Goal: Information Seeking & Learning: Learn about a topic

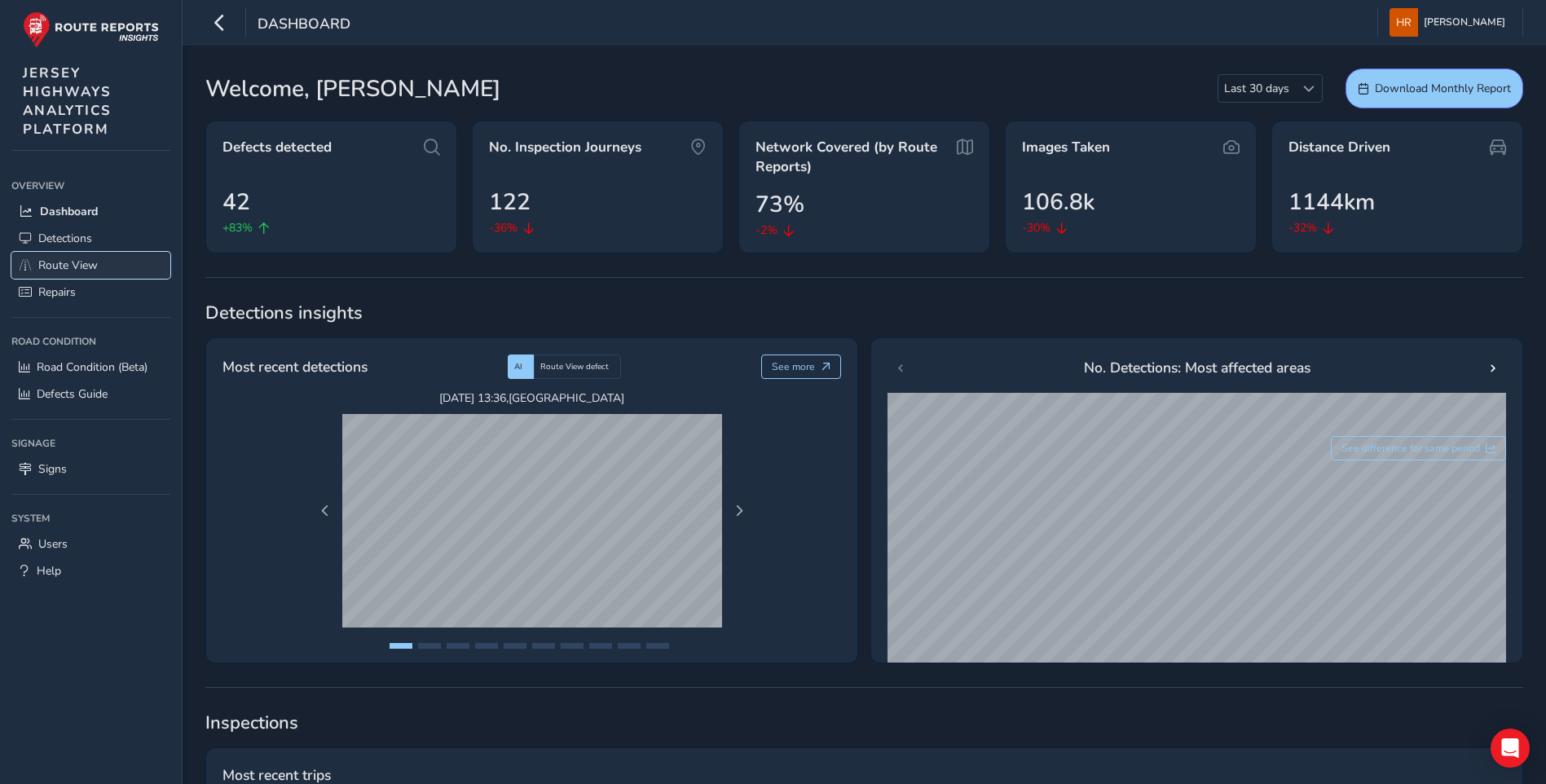
click at [63, 264] on span "Route View" at bounding box center [68, 265] width 59 height 15
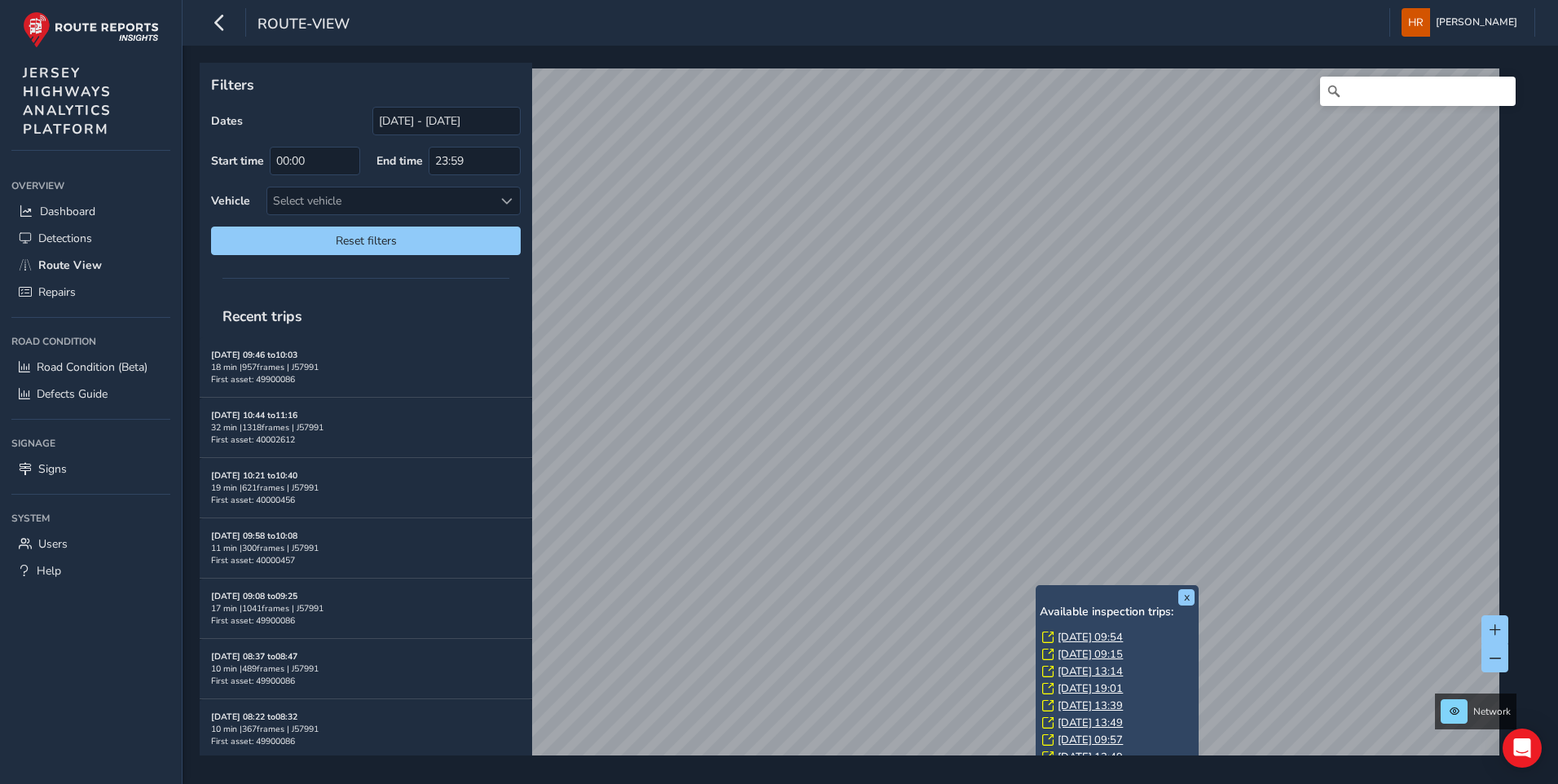
click at [1082, 638] on link "[DATE] 09:54" at bounding box center [1091, 637] width 65 height 14
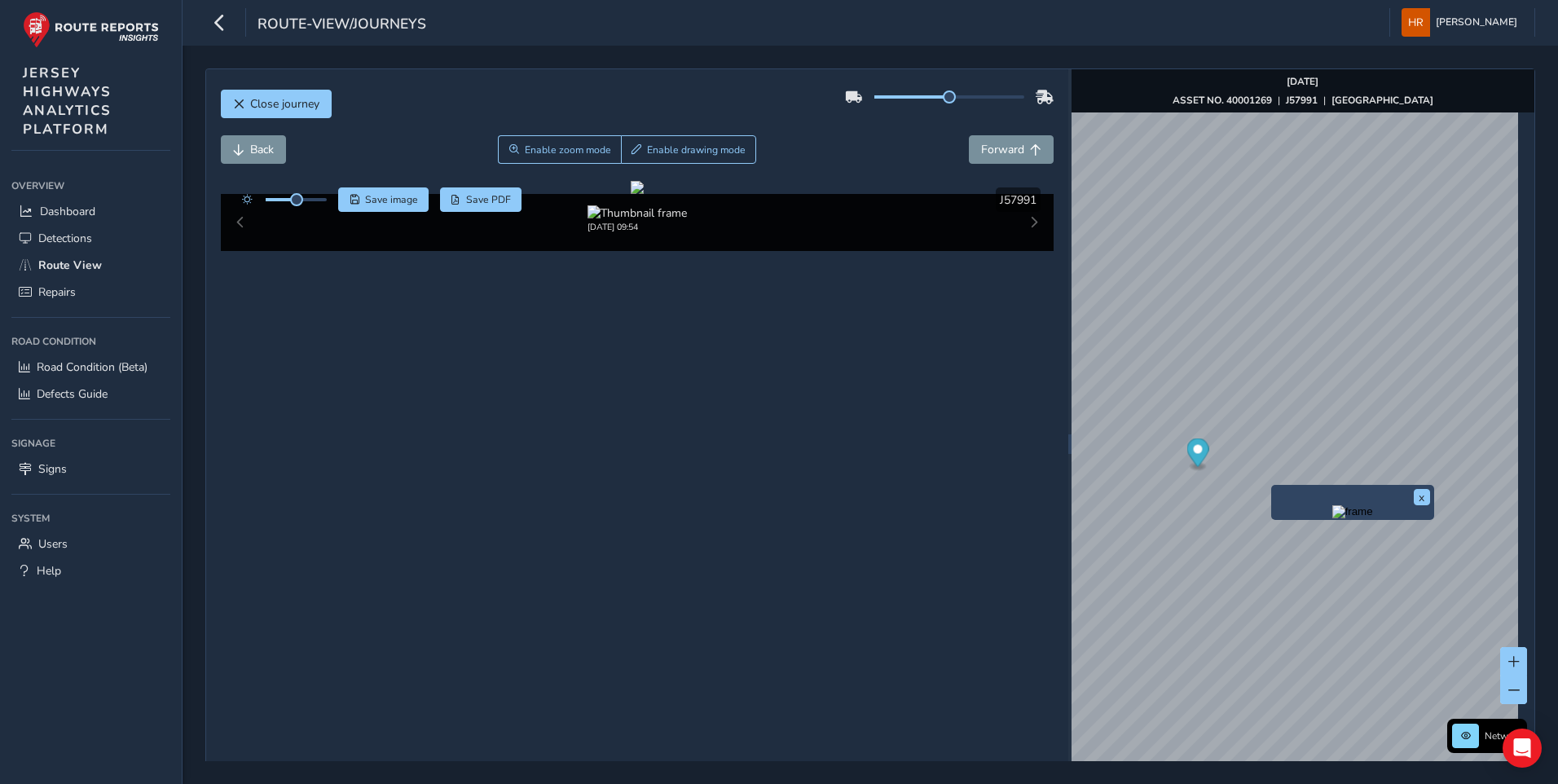
click at [1272, 488] on div "x" at bounding box center [1353, 502] width 163 height 35
click at [1332, 518] on img "Preview frame" at bounding box center [1352, 512] width 41 height 13
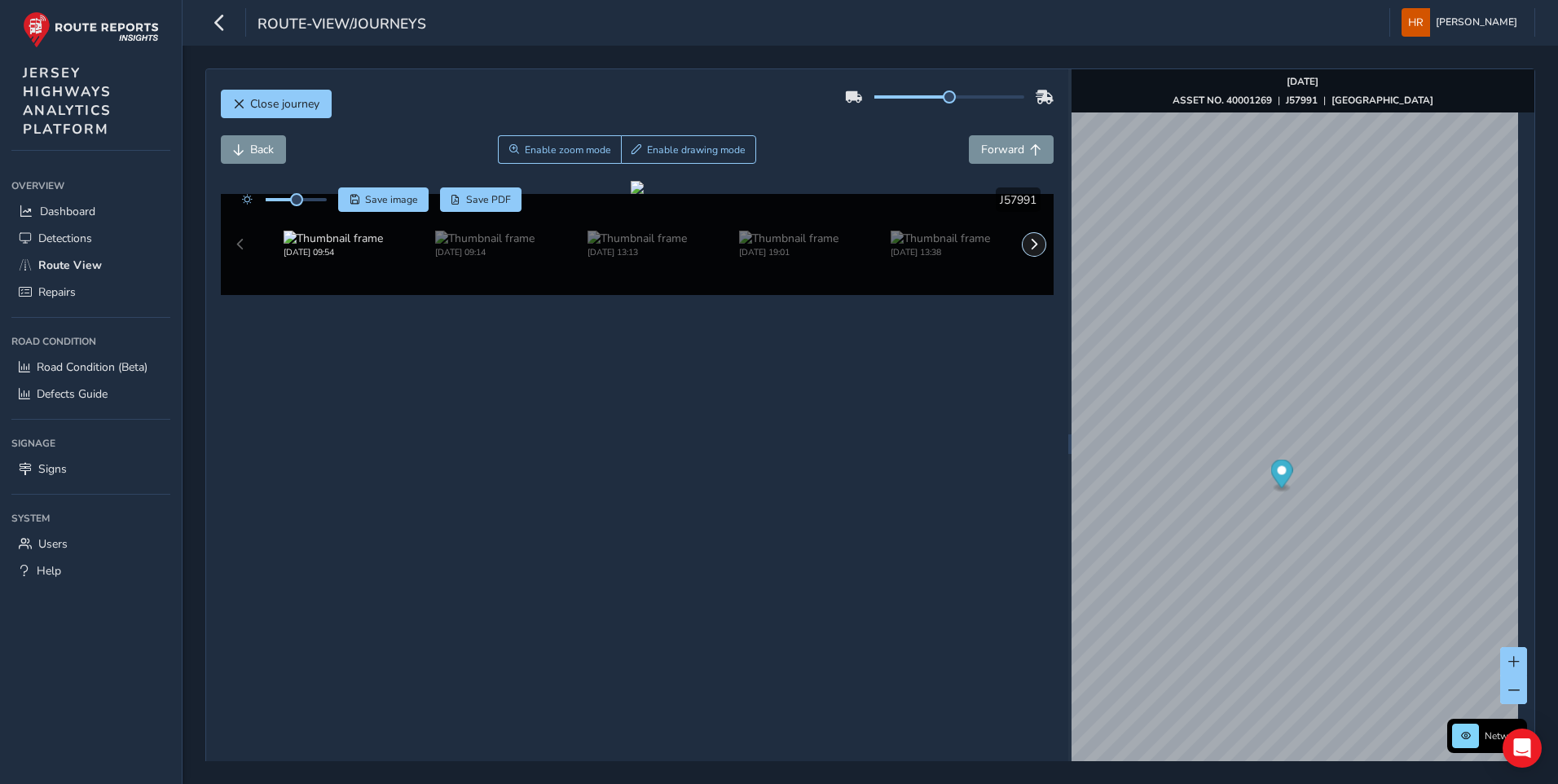
click at [1023, 256] on button at bounding box center [1034, 244] width 23 height 23
click at [1035, 256] on button at bounding box center [1034, 244] width 23 height 23
click at [1028, 250] on span at bounding box center [1034, 244] width 11 height 11
click at [968, 246] on img at bounding box center [940, 238] width 100 height 15
click at [1029, 250] on span at bounding box center [1034, 244] width 11 height 11
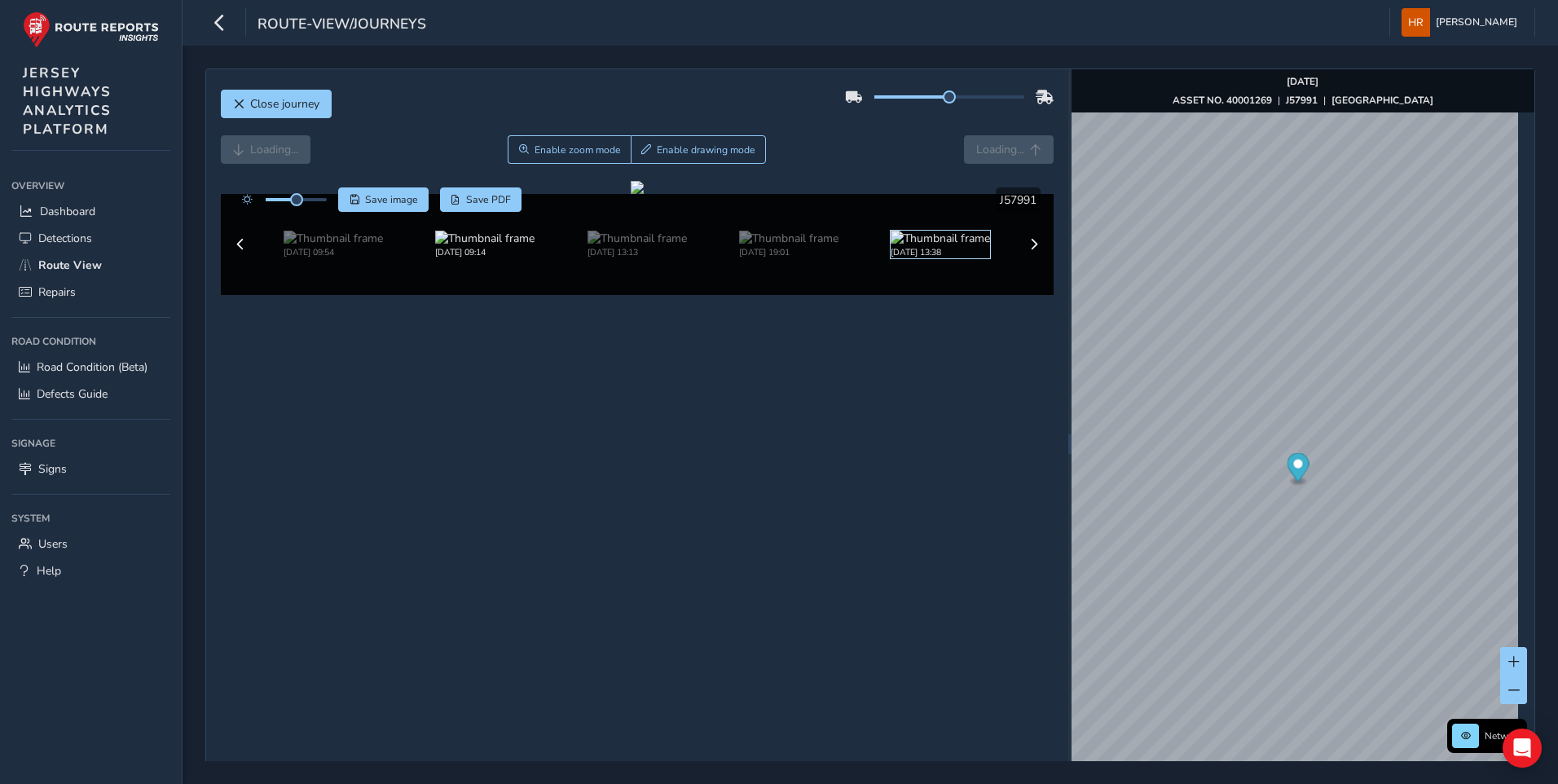
click at [961, 246] on img at bounding box center [940, 238] width 100 height 15
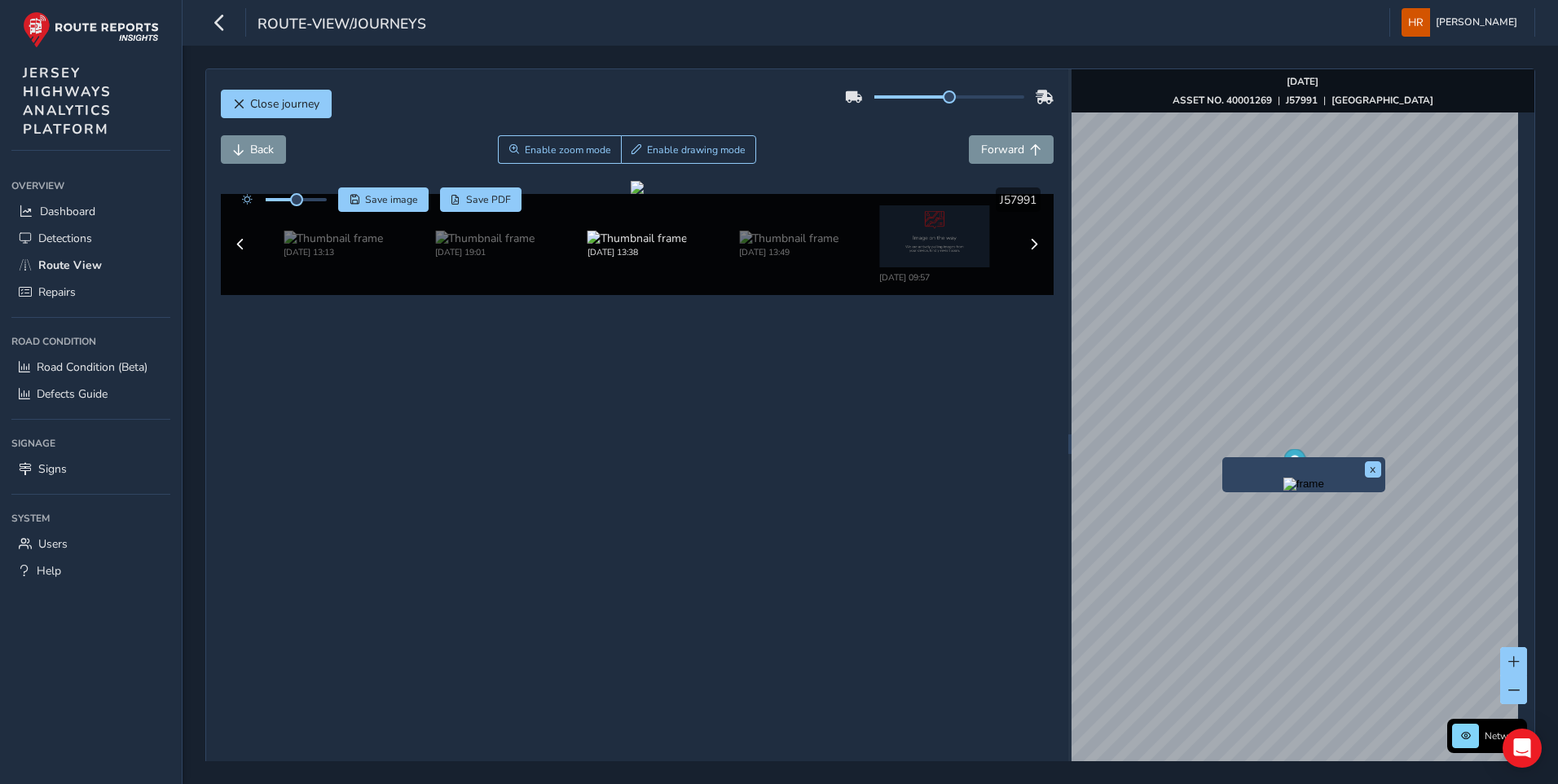
click at [1283, 490] on img "Preview frame" at bounding box center [1303, 484] width 41 height 13
click at [1026, 256] on button at bounding box center [1034, 244] width 23 height 23
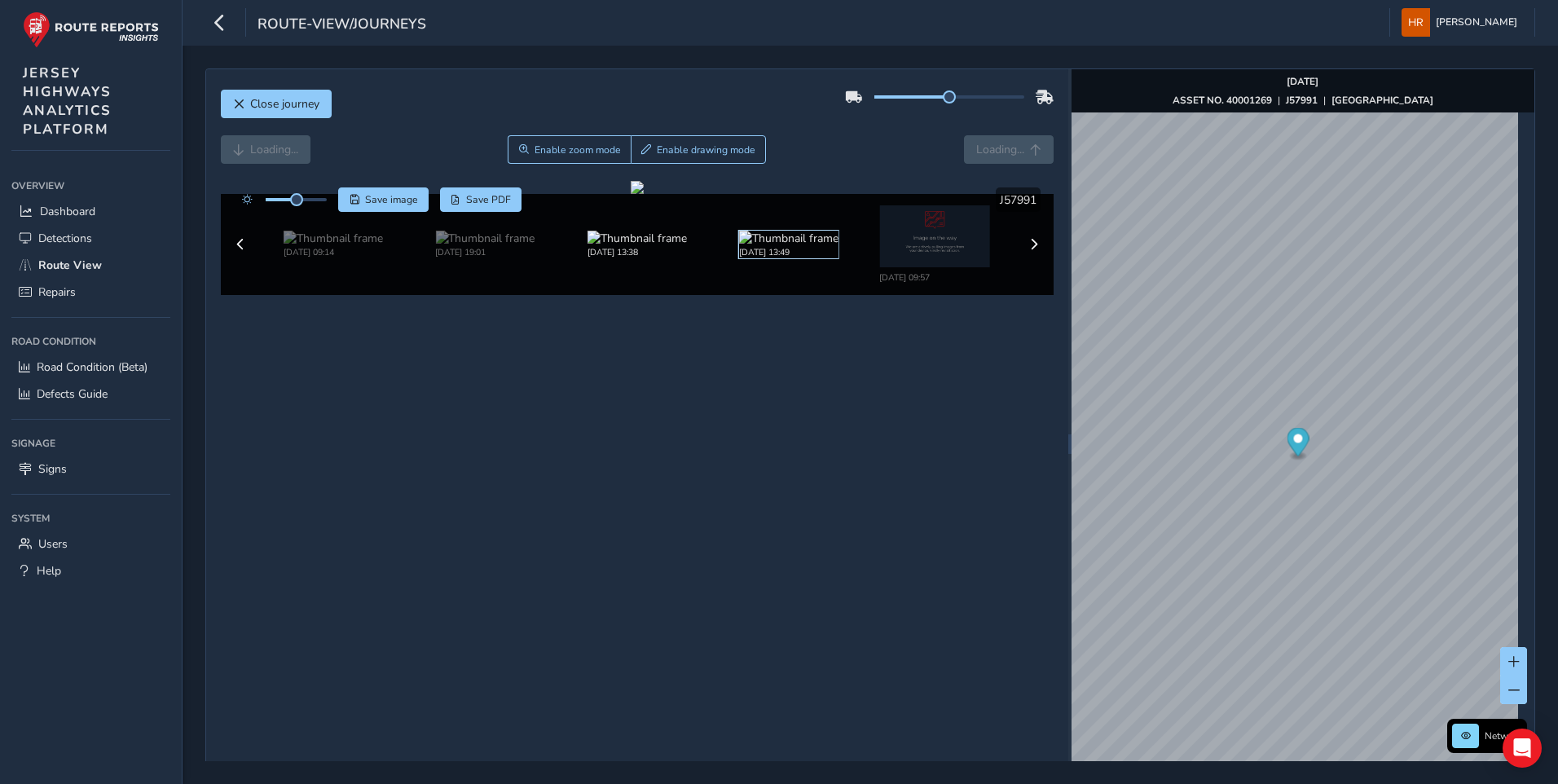
click at [828, 246] on img at bounding box center [789, 238] width 100 height 15
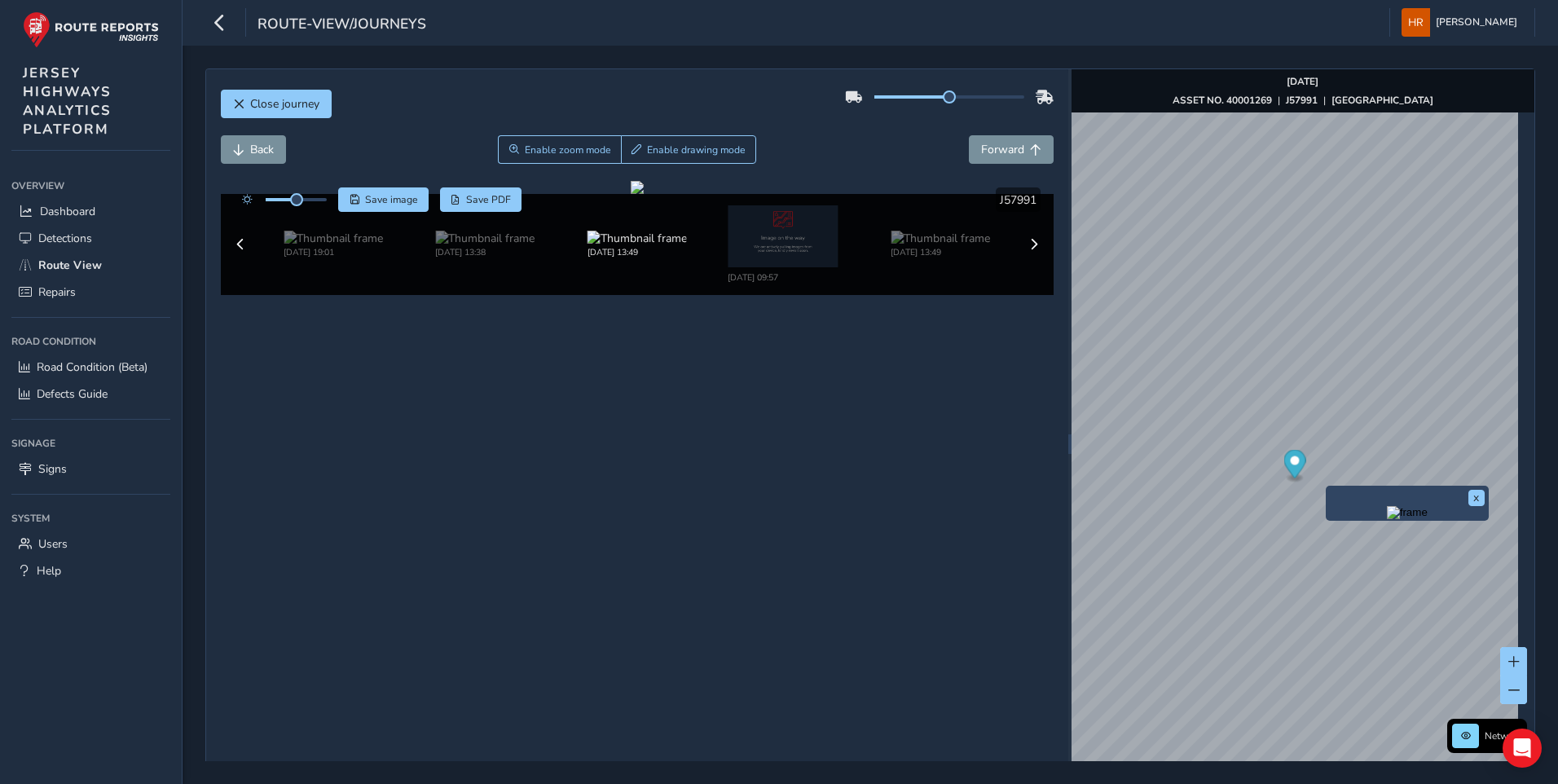
click at [1387, 519] on img "Preview frame" at bounding box center [1407, 512] width 41 height 13
click at [1031, 250] on span at bounding box center [1034, 244] width 11 height 11
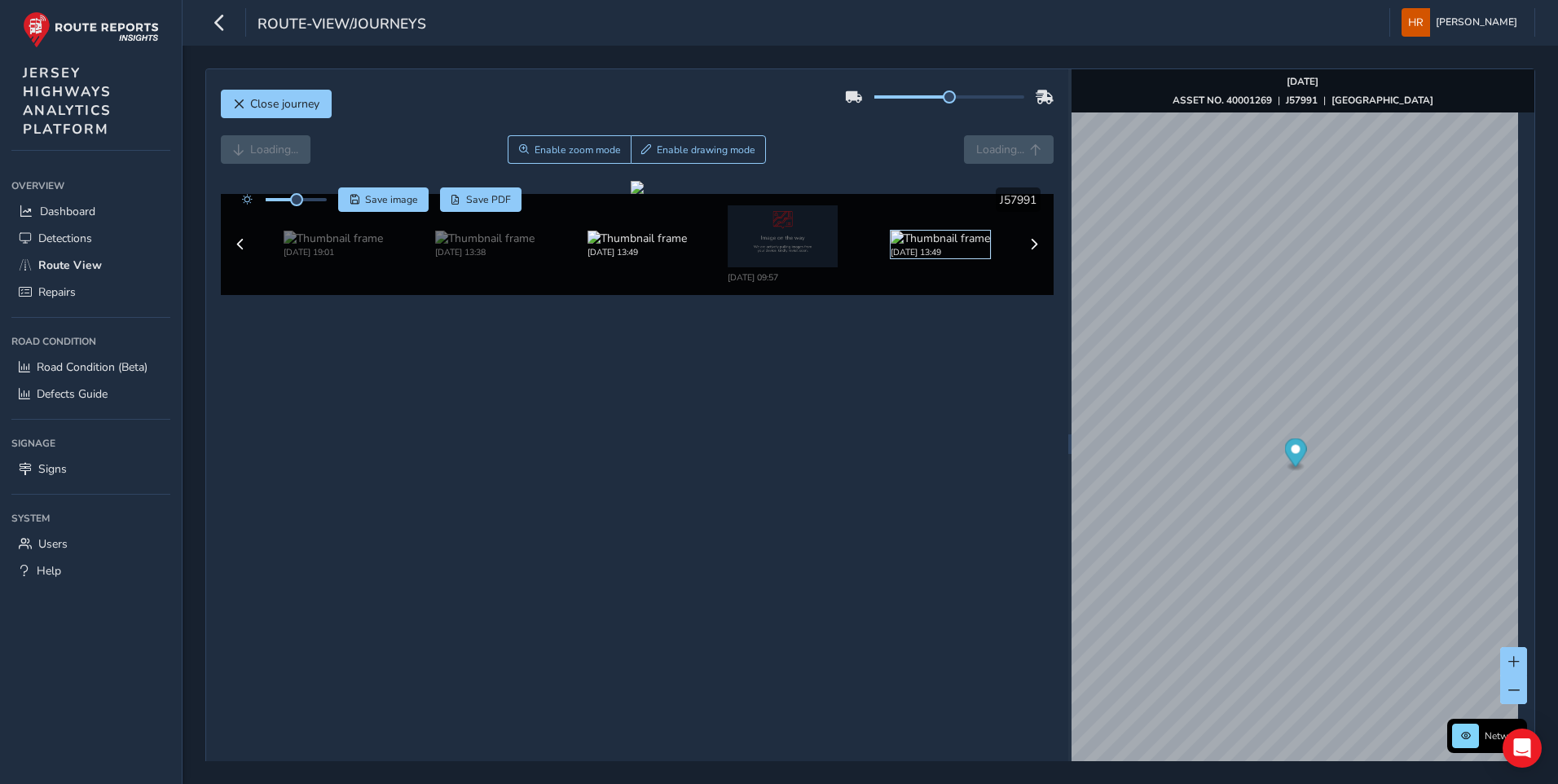
click at [943, 246] on img at bounding box center [940, 238] width 100 height 15
click at [1028, 250] on span at bounding box center [1034, 244] width 11 height 11
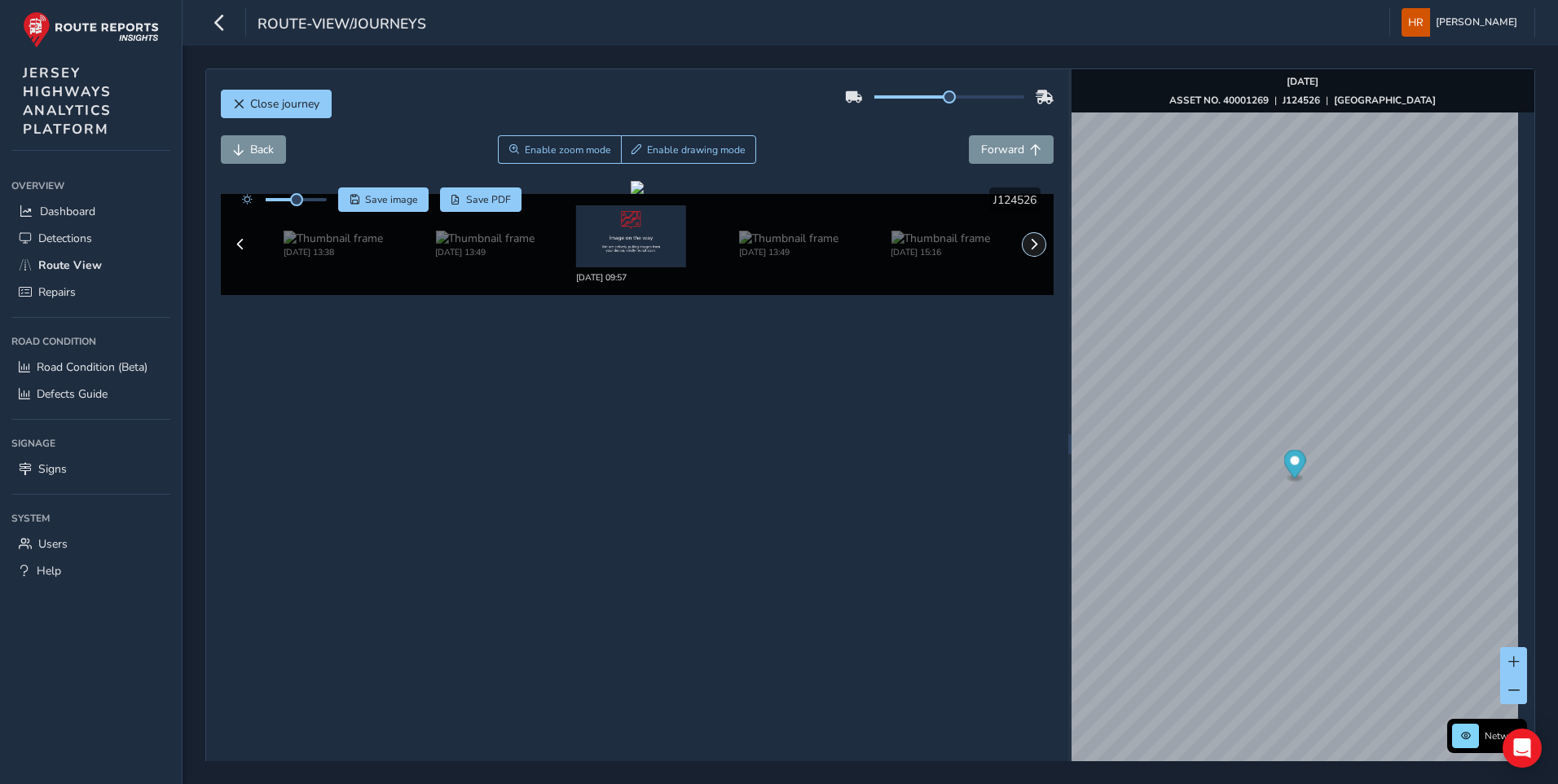
click at [1028, 238] on span at bounding box center [1034, 244] width 11 height 11
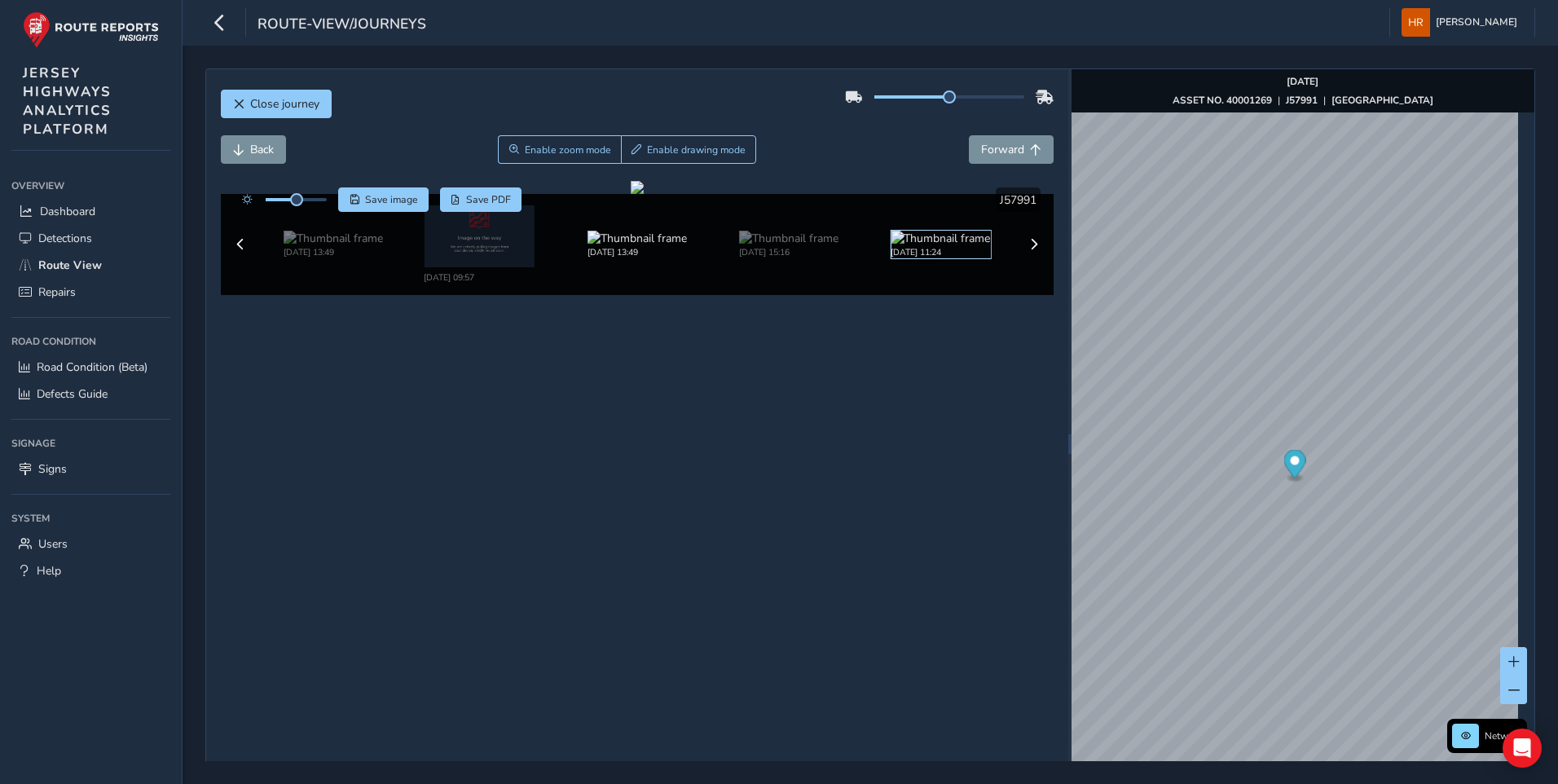
click at [941, 246] on img at bounding box center [940, 238] width 100 height 15
click at [1023, 256] on button at bounding box center [1034, 244] width 23 height 23
click at [971, 246] on img at bounding box center [940, 238] width 100 height 15
click at [950, 246] on img at bounding box center [940, 238] width 100 height 15
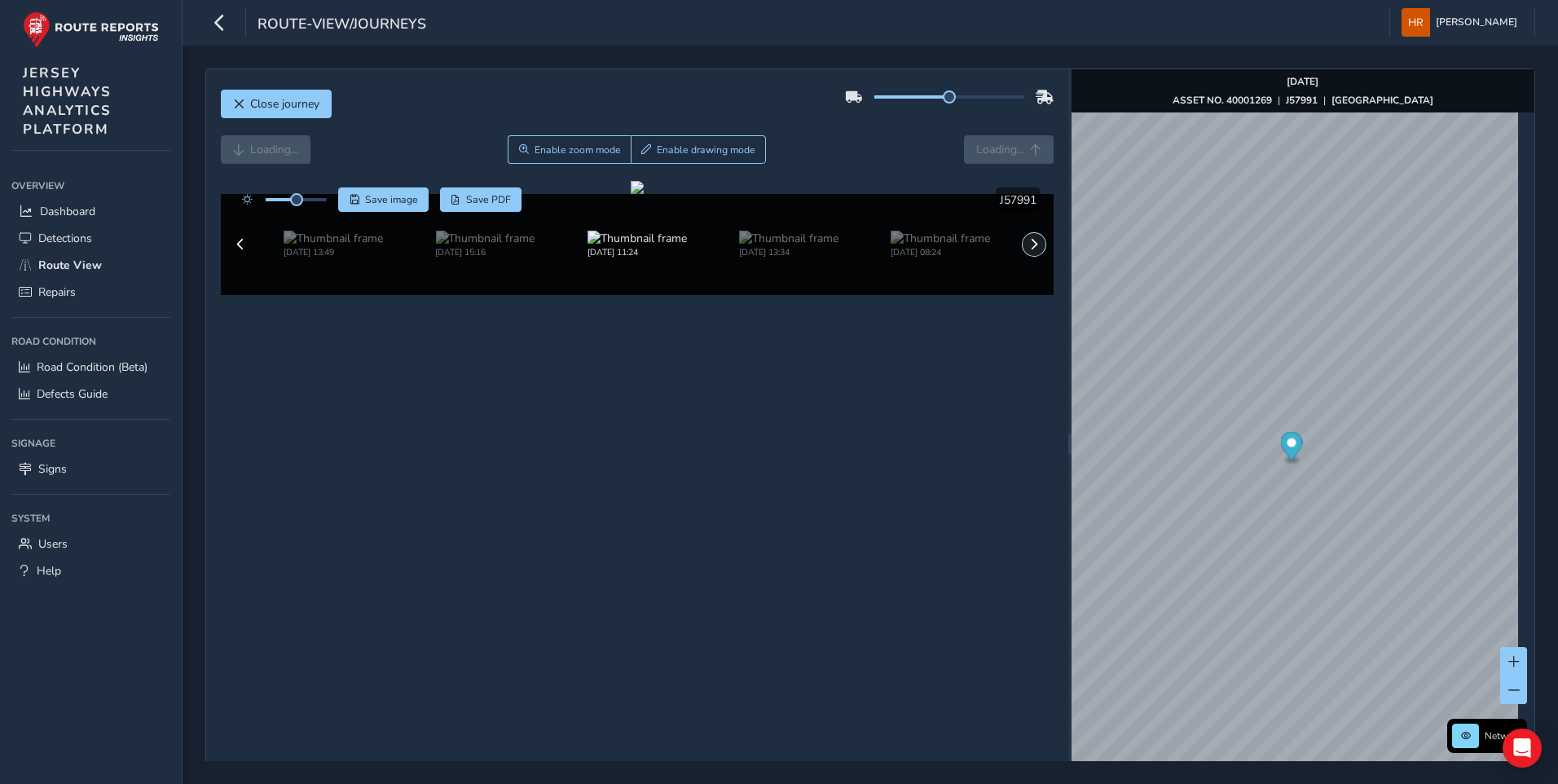
click at [1028, 250] on span at bounding box center [1034, 244] width 11 height 11
click at [949, 246] on img at bounding box center [940, 238] width 100 height 15
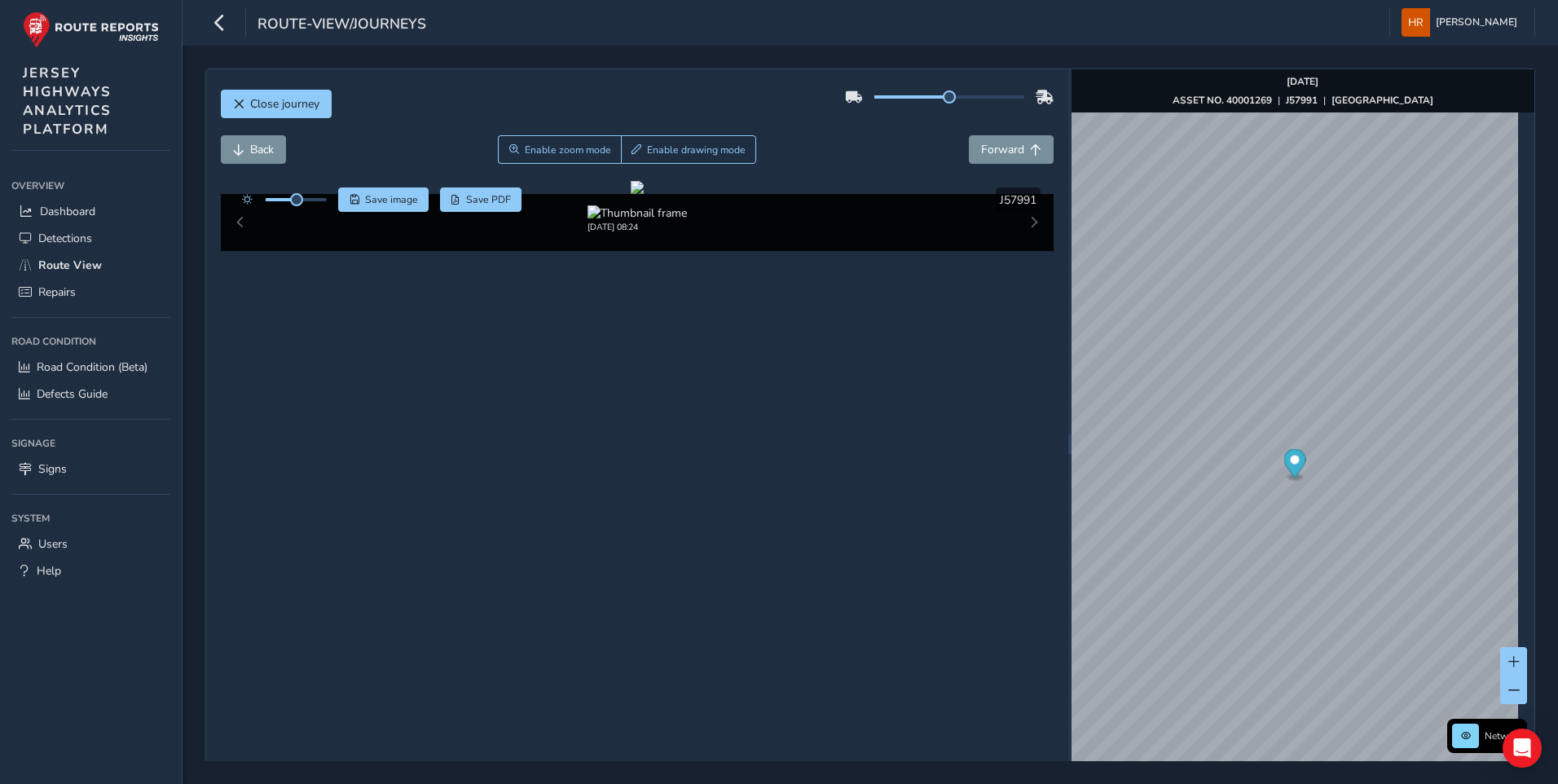
click at [936, 239] on div "[DATE] 08:24" at bounding box center [637, 222] width 759 height 34
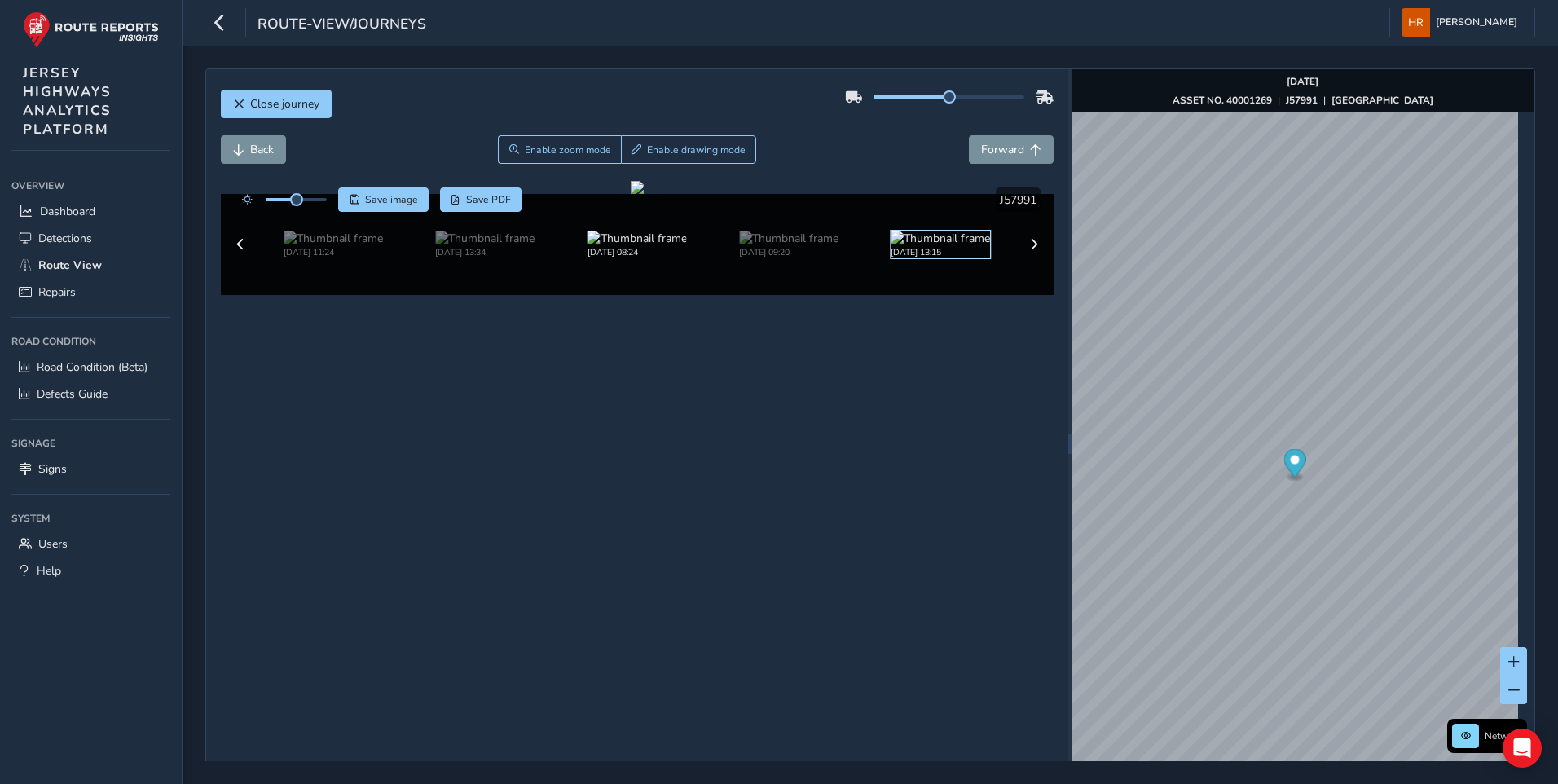
click at [947, 246] on img at bounding box center [940, 238] width 100 height 15
click at [914, 246] on img at bounding box center [940, 238] width 100 height 15
click at [1028, 250] on span at bounding box center [1034, 244] width 11 height 11
click at [1023, 256] on button at bounding box center [1034, 244] width 23 height 23
click at [939, 246] on img at bounding box center [940, 238] width 100 height 15
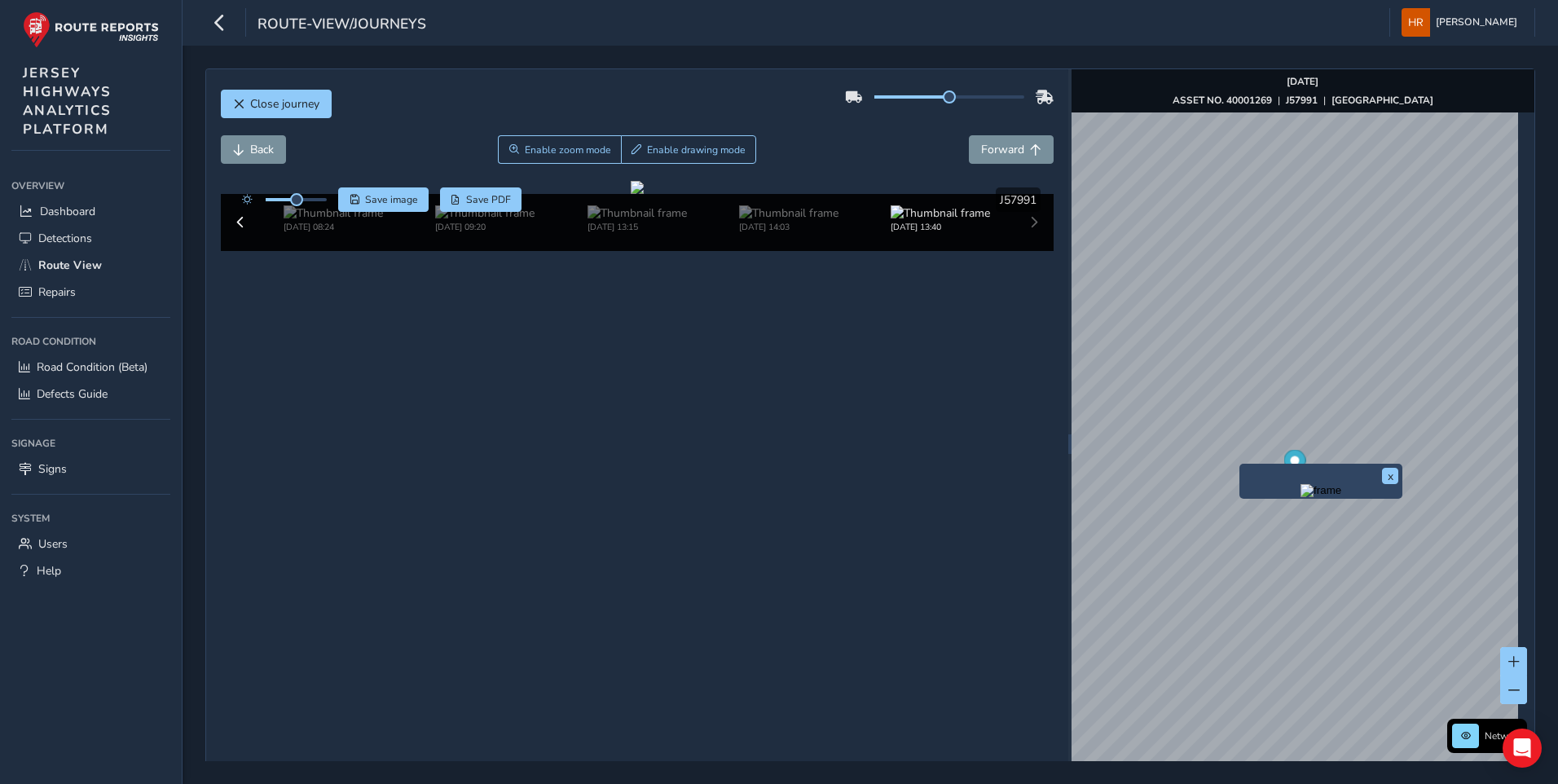
click at [1300, 497] on img "Preview frame" at bounding box center [1321, 491] width 41 height 13
click at [1026, 251] on div "[DATE] 09:54 [DATE] 09:14 [DATE] 19:01 [DATE] 13:38 [DATE] 13:49 [DATE] 15:16 […" at bounding box center [638, 223] width 834 height 57
click at [1015, 251] on div "[DATE] 09:54 [DATE] 09:14 [DATE] 19:01 [DATE] 13:38 [DATE] 13:49 [DATE] 15:16 […" at bounding box center [638, 223] width 834 height 57
click at [1020, 251] on div "[DATE] 09:54 [DATE] 09:14 [DATE] 19:01 [DATE] 13:38 [DATE] 13:49 [DATE] 15:16 […" at bounding box center [638, 223] width 834 height 57
click at [1028, 251] on div "[DATE] 09:54 [DATE] 09:14 [DATE] 19:01 [DATE] 13:38 [DATE] 13:49 [DATE] 15:16 […" at bounding box center [638, 223] width 834 height 57
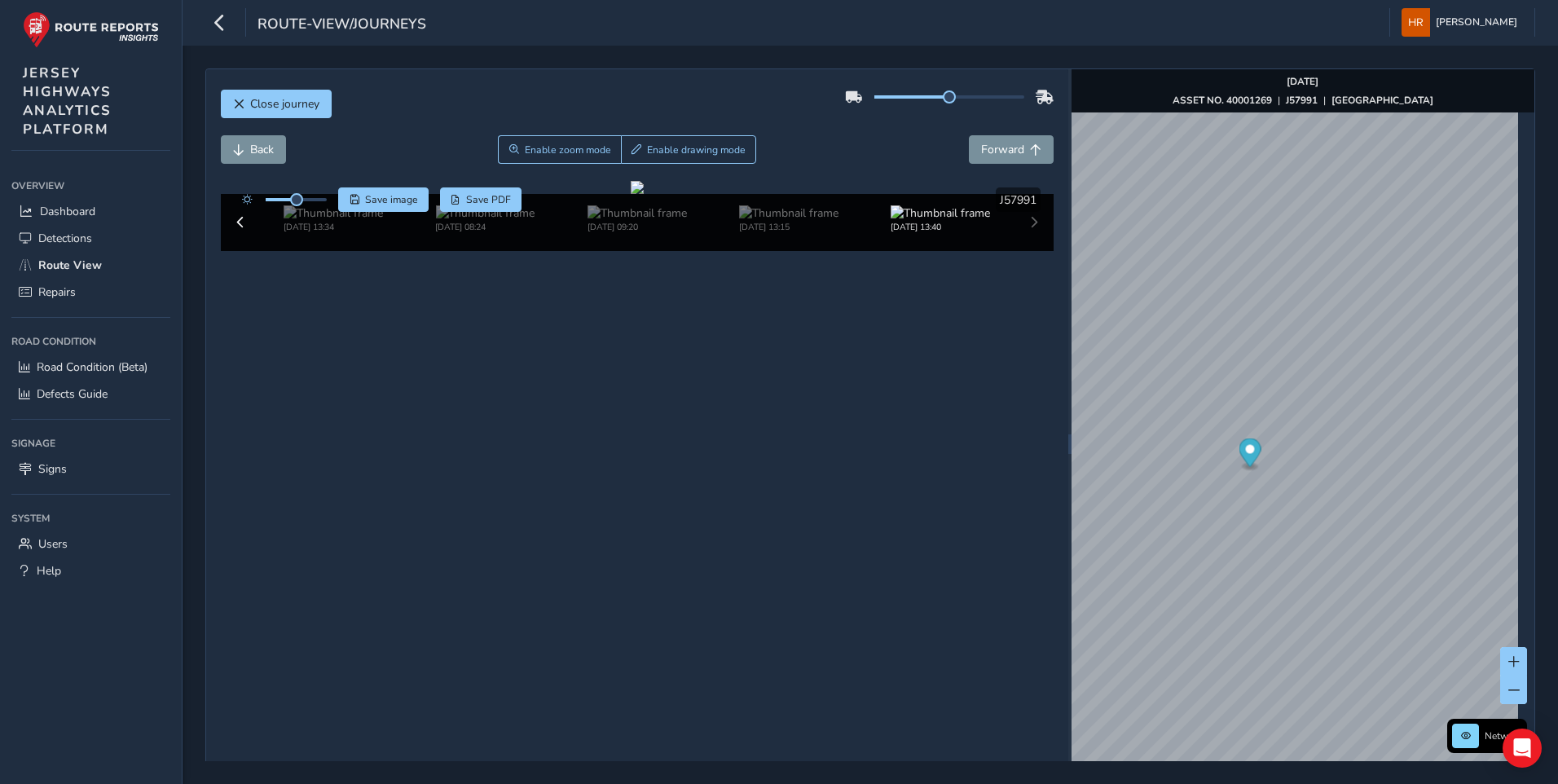
scroll to position [57, 0]
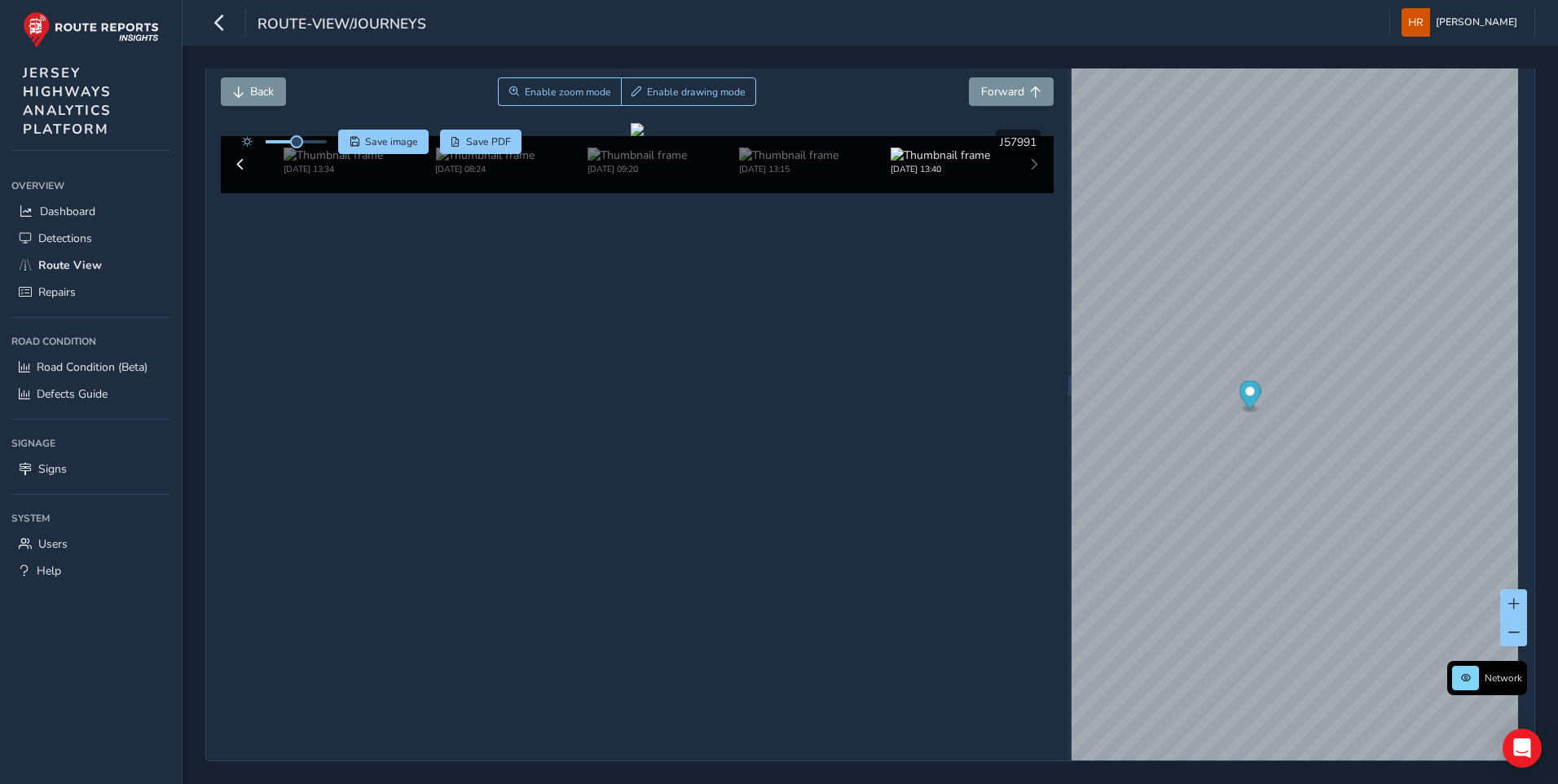
click at [1025, 193] on div "[DATE] 09:54 [DATE] 09:14 [DATE] 19:01 [DATE] 13:38 [DATE] 13:49 [DATE] 15:16 […" at bounding box center [638, 165] width 834 height 57
click at [1272, 407] on img "Preview frame" at bounding box center [1292, 400] width 41 height 13
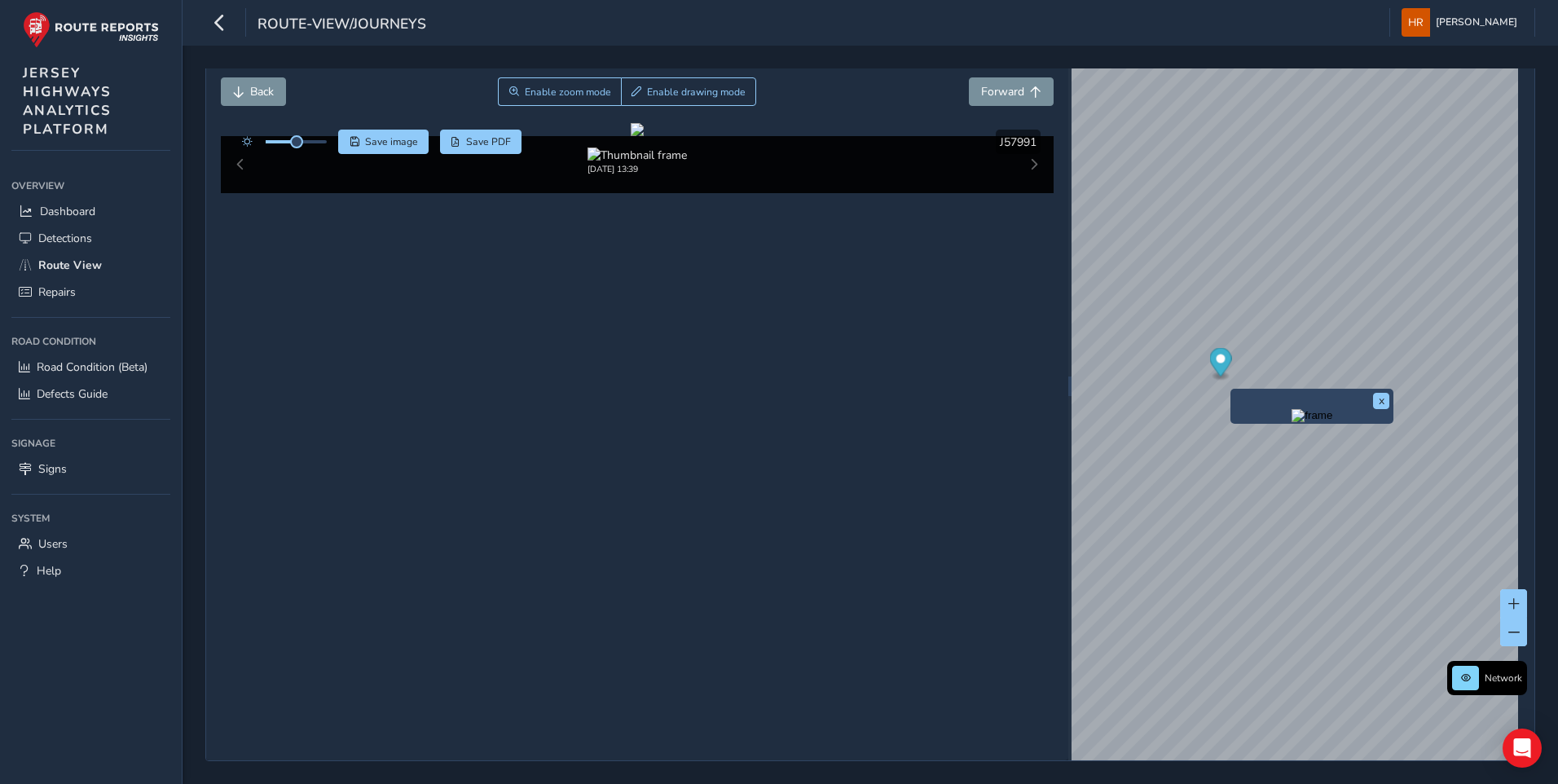
click at [1295, 422] on img "Preview frame" at bounding box center [1312, 415] width 41 height 13
click at [1242, 393] on img "Preview frame" at bounding box center [1262, 387] width 41 height 13
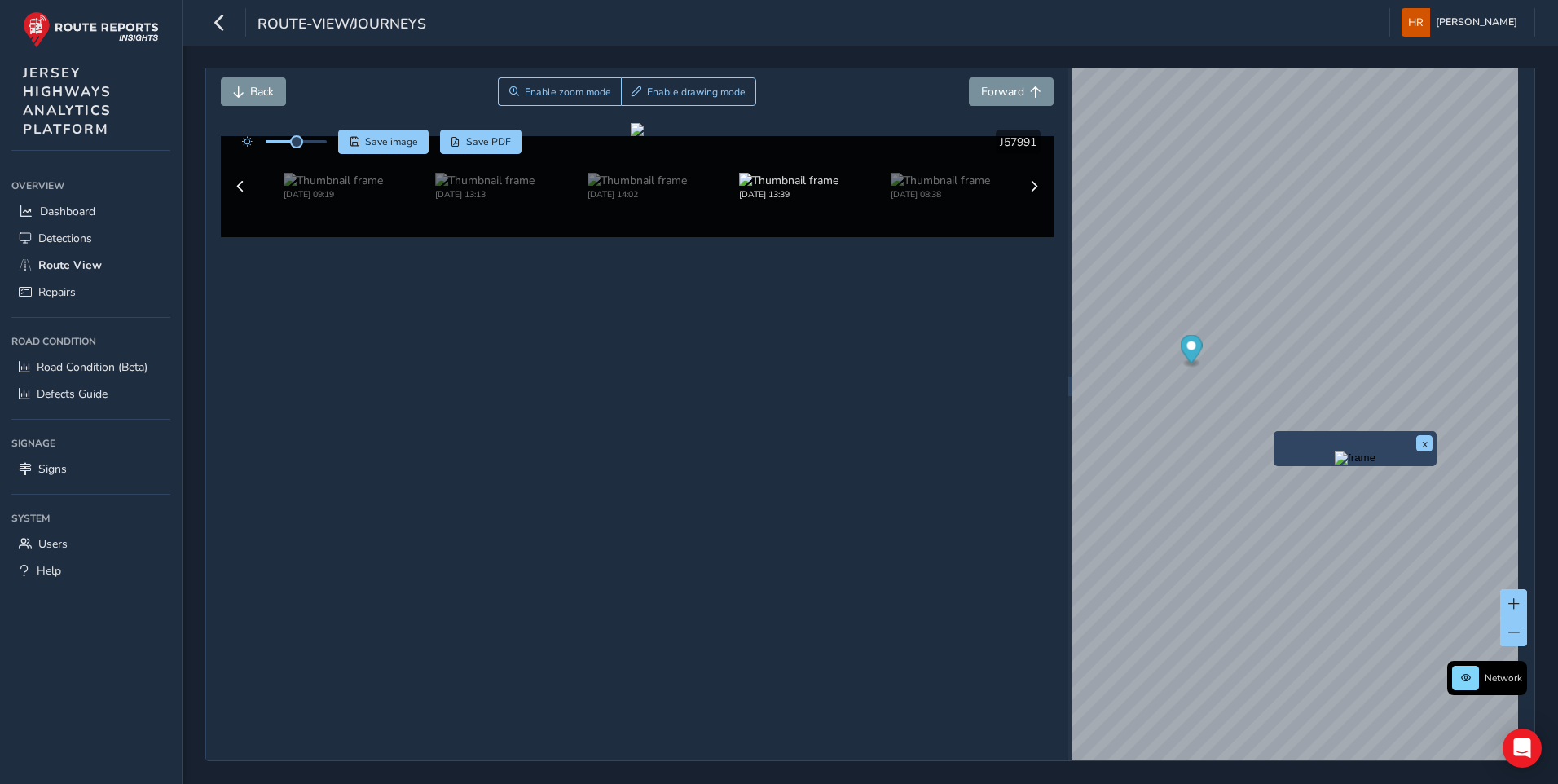
click at [1335, 464] on img "Preview frame" at bounding box center [1355, 458] width 41 height 13
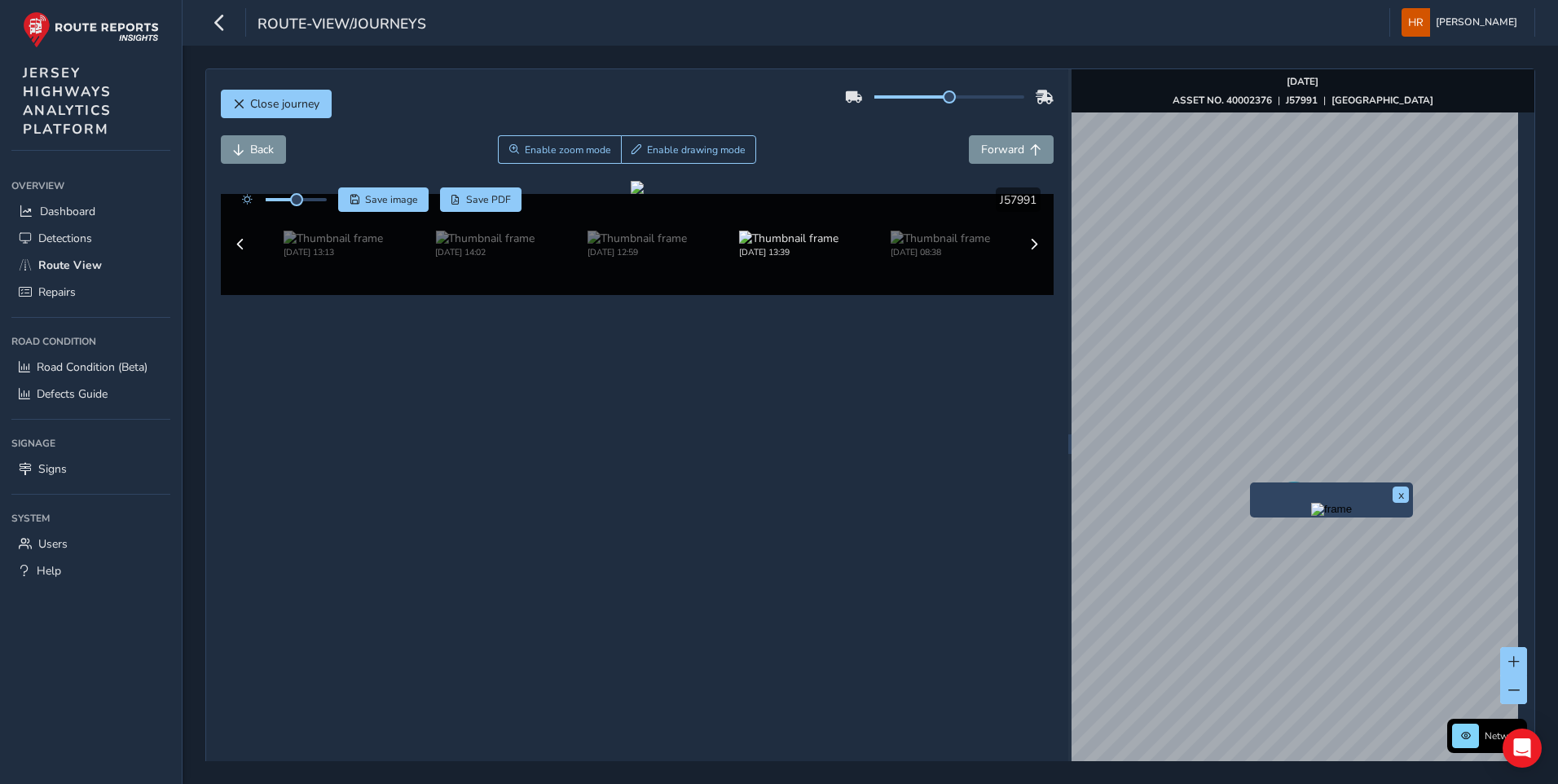
click at [1311, 516] on img "Preview frame" at bounding box center [1331, 509] width 41 height 13
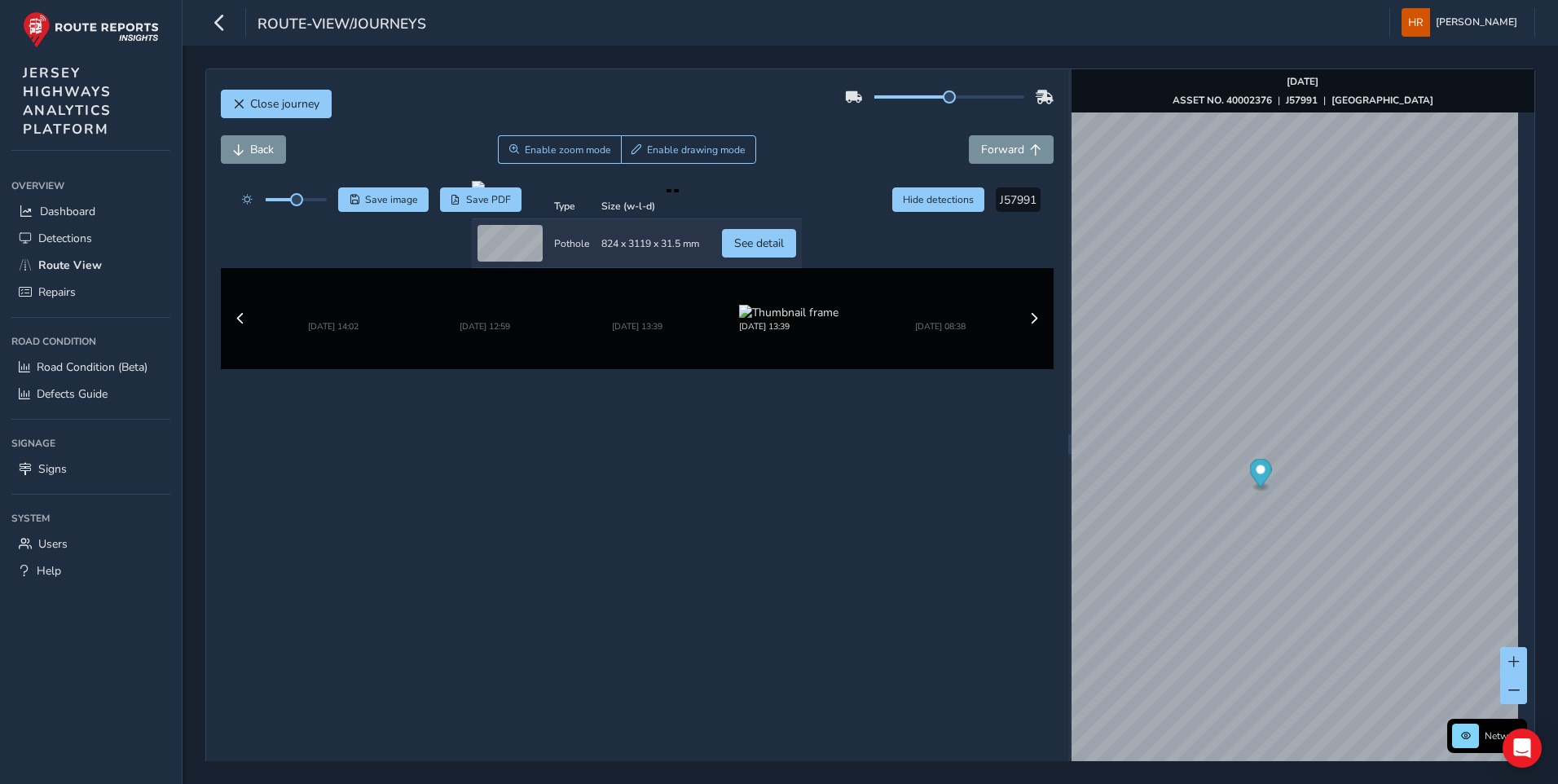
scroll to position [60, 0]
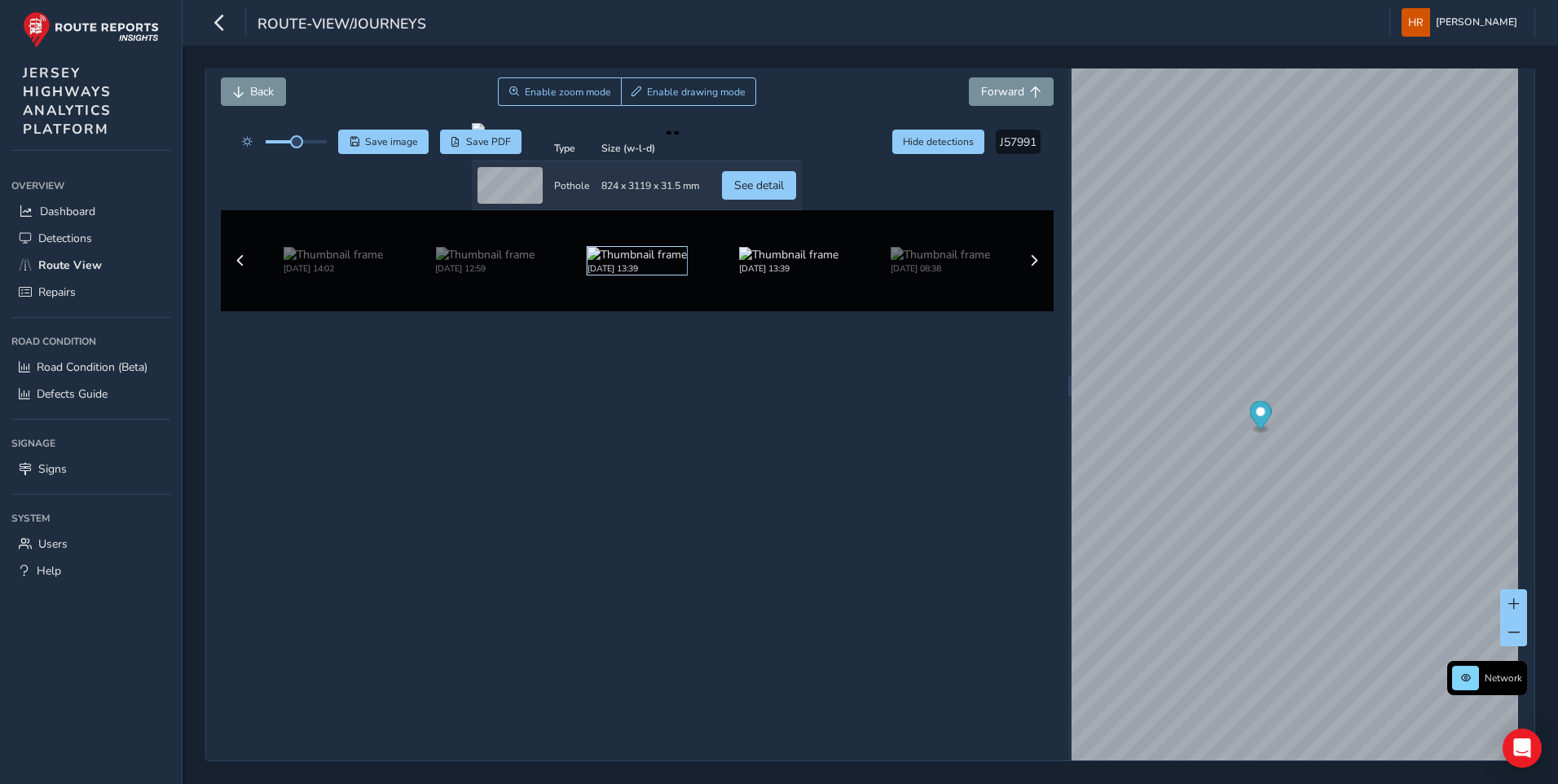
click at [608, 262] on img at bounding box center [638, 255] width 100 height 15
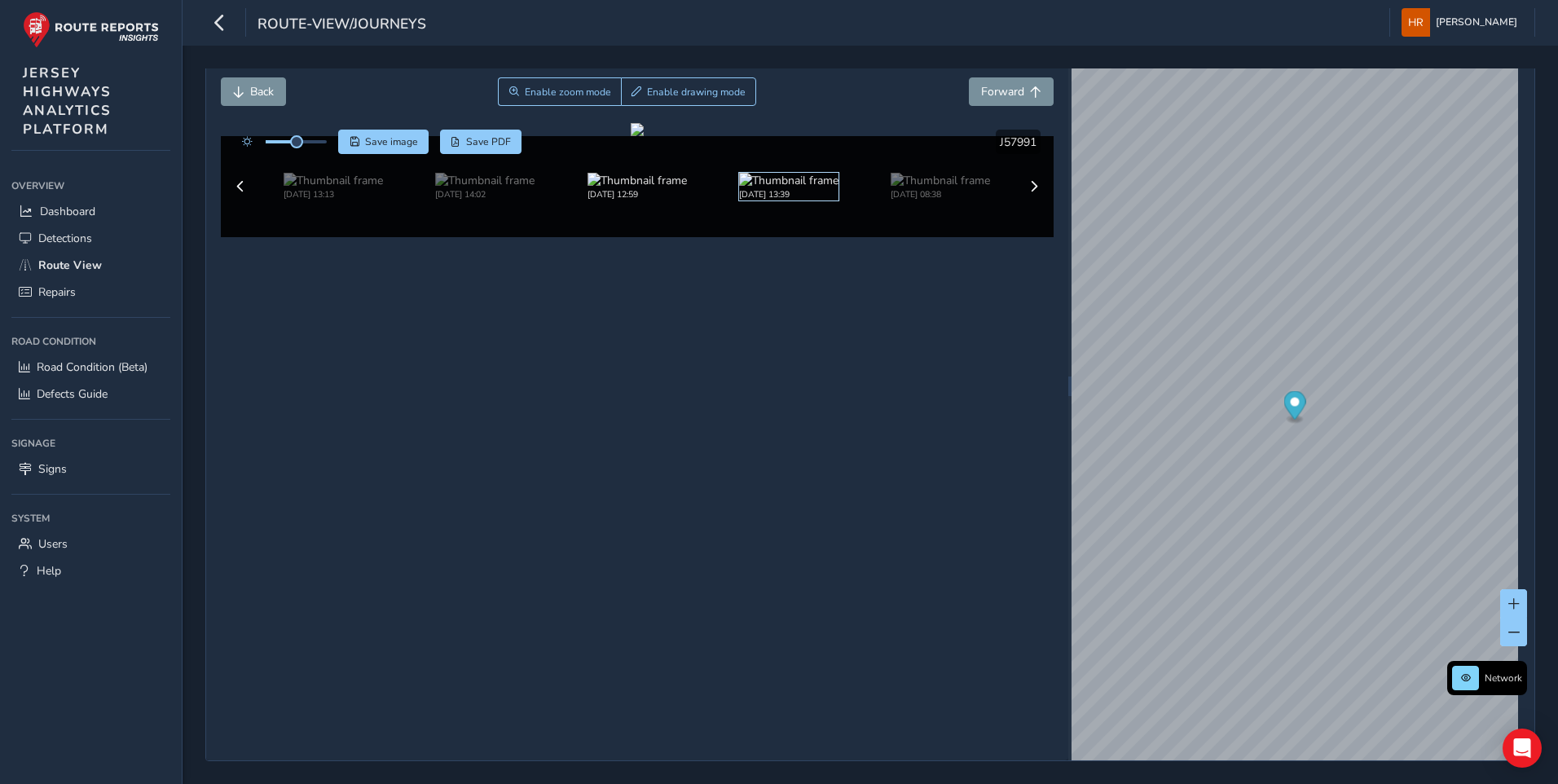
scroll to position [57, 0]
click at [616, 189] on img at bounding box center [638, 180] width 100 height 15
click at [528, 189] on img at bounding box center [485, 180] width 100 height 15
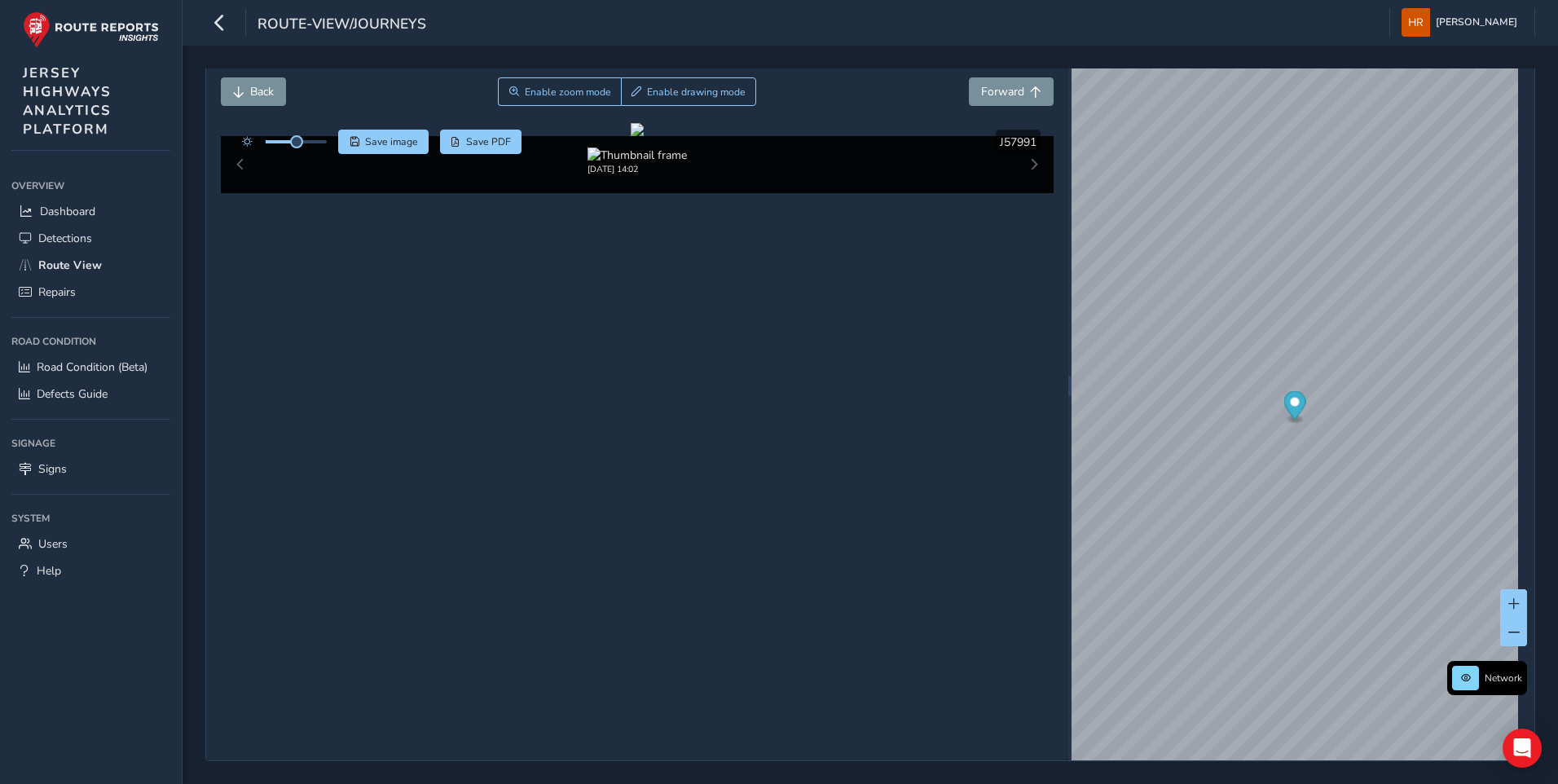
click at [429, 182] on div "[DATE] 14:02" at bounding box center [637, 165] width 759 height 34
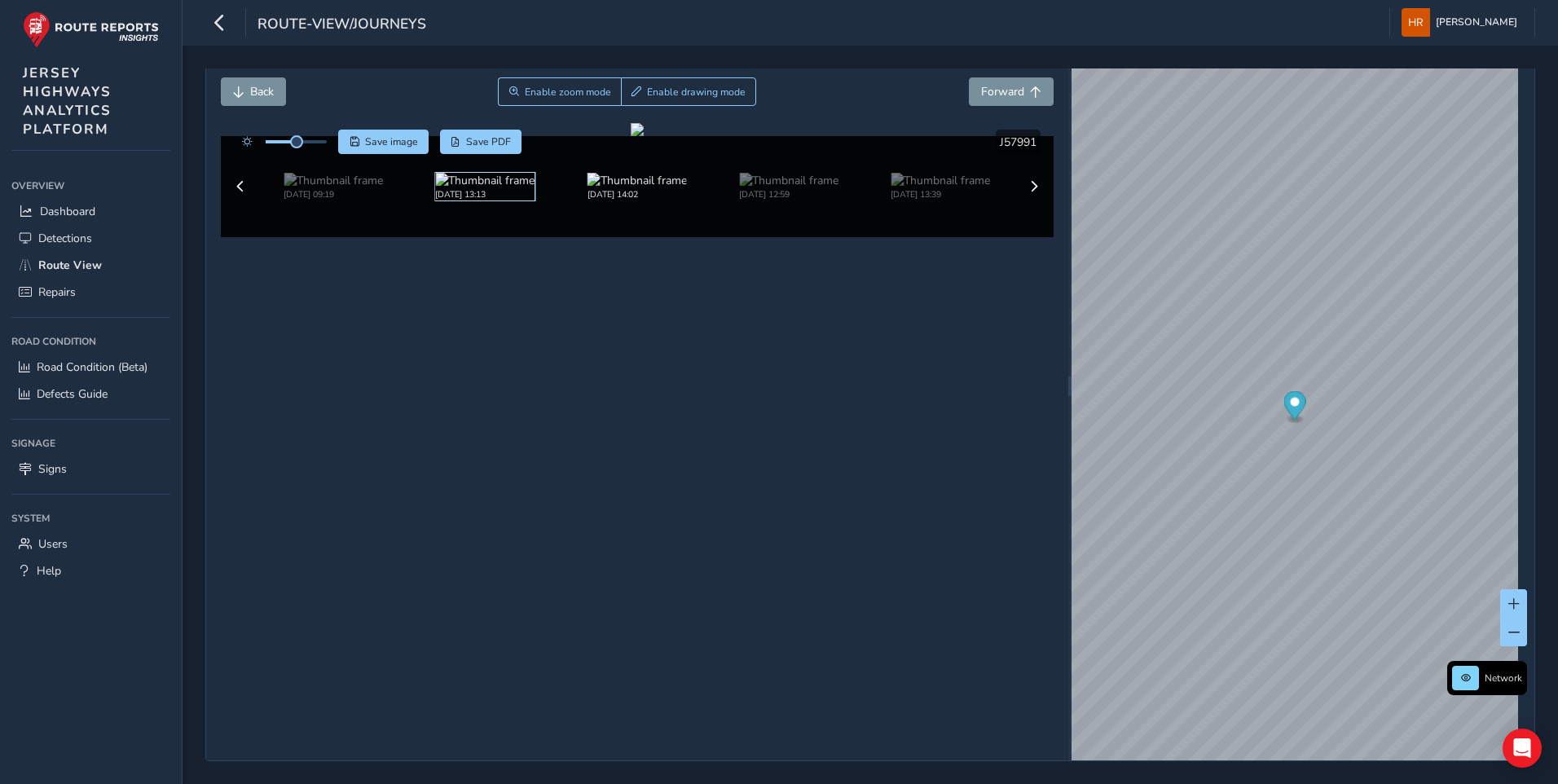
click at [506, 189] on img at bounding box center [485, 180] width 100 height 15
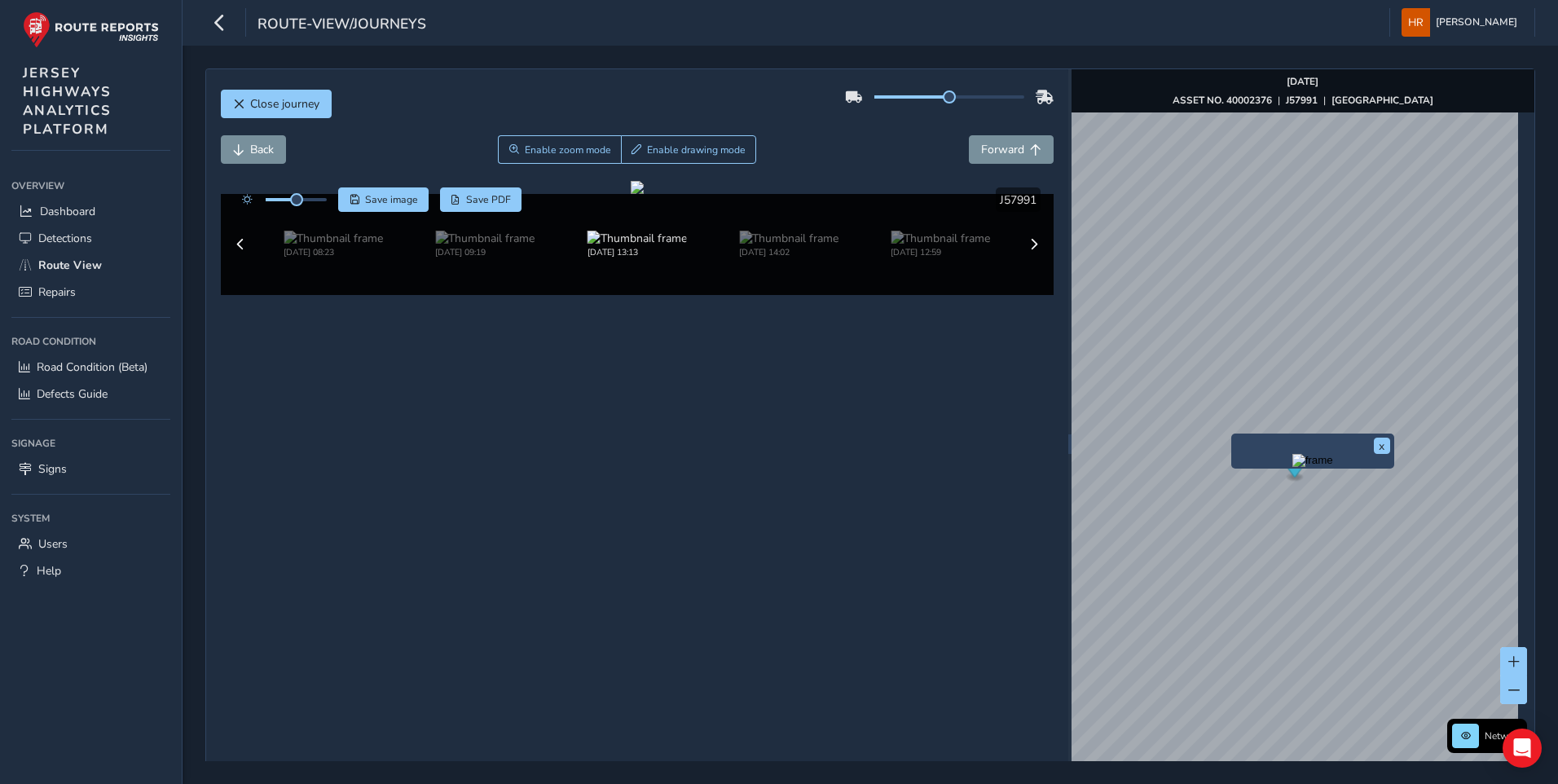
click at [1293, 467] on img "Preview frame" at bounding box center [1313, 460] width 41 height 13
click at [1242, 426] on img "Preview frame" at bounding box center [1259, 419] width 41 height 13
click at [1194, 382] on img "Preview frame" at bounding box center [1207, 376] width 41 height 13
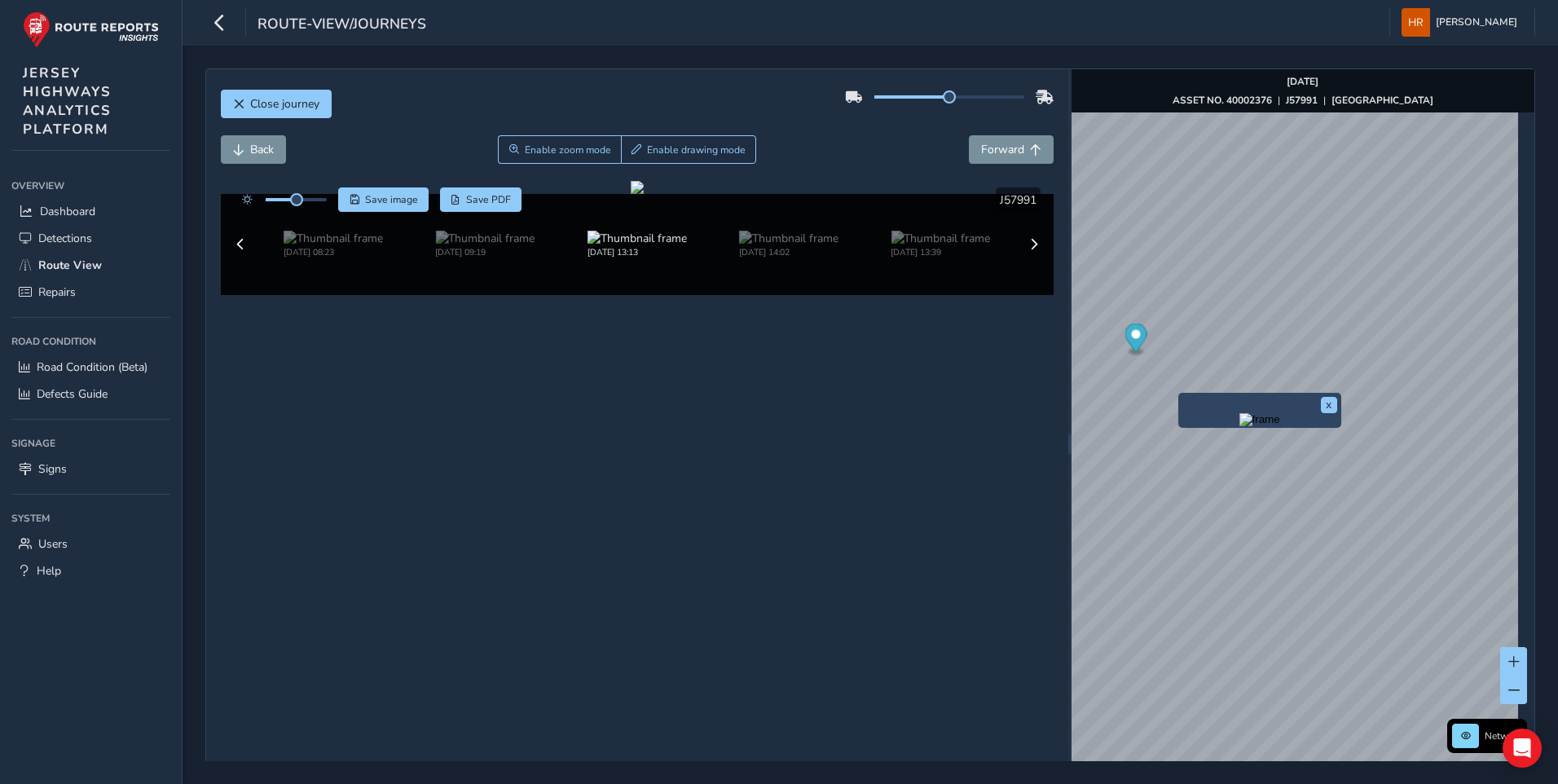
click at [1239, 426] on img "Preview frame" at bounding box center [1259, 419] width 41 height 13
click at [891, 246] on img at bounding box center [940, 238] width 100 height 15
